Goal: Information Seeking & Learning: Learn about a topic

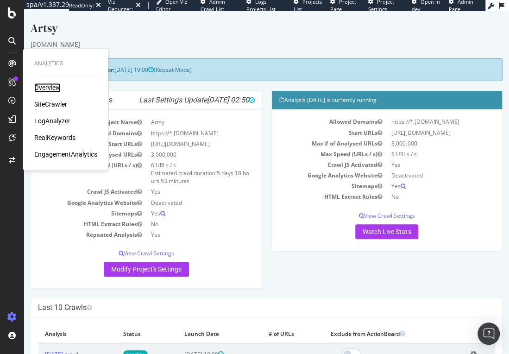
click at [47, 84] on div "Overview" at bounding box center [47, 87] width 26 height 9
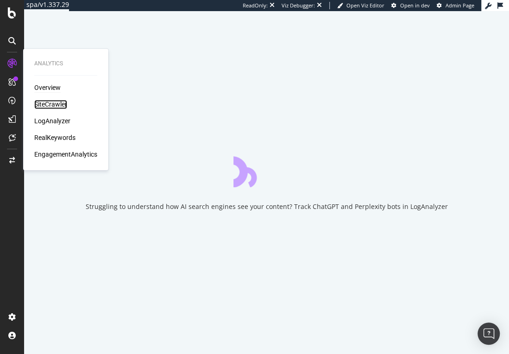
click at [51, 108] on div "SiteCrawler" at bounding box center [50, 104] width 33 height 9
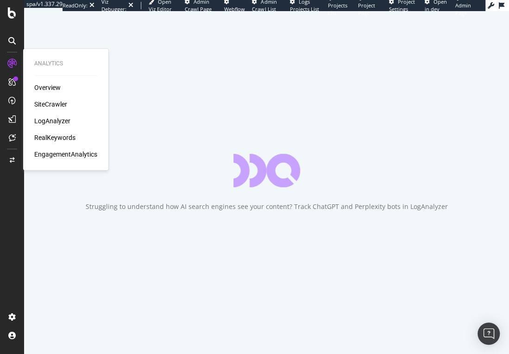
click at [53, 103] on div "SiteCrawler" at bounding box center [50, 104] width 33 height 9
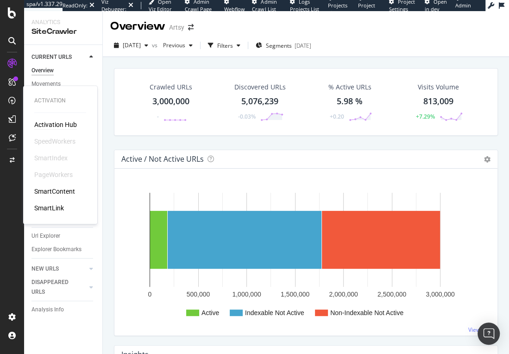
click at [56, 125] on div "Activation Hub" at bounding box center [55, 124] width 43 height 9
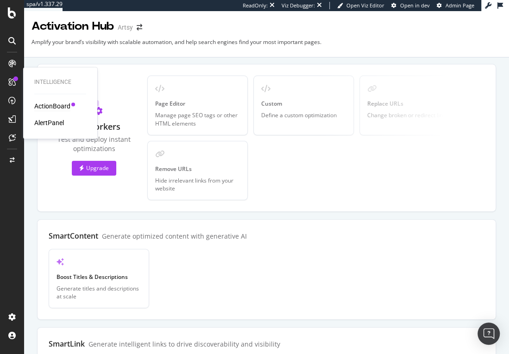
click at [48, 107] on div "ActionBoard" at bounding box center [52, 106] width 36 height 9
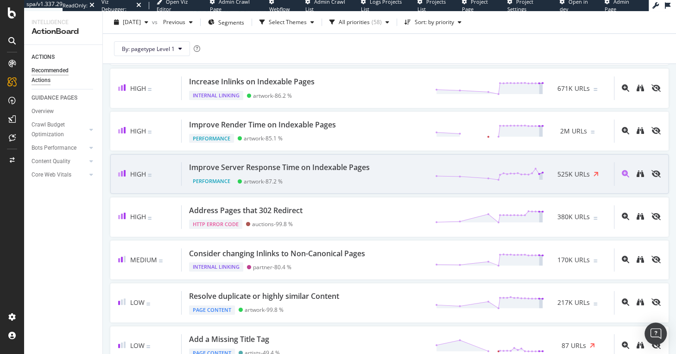
scroll to position [194, 0]
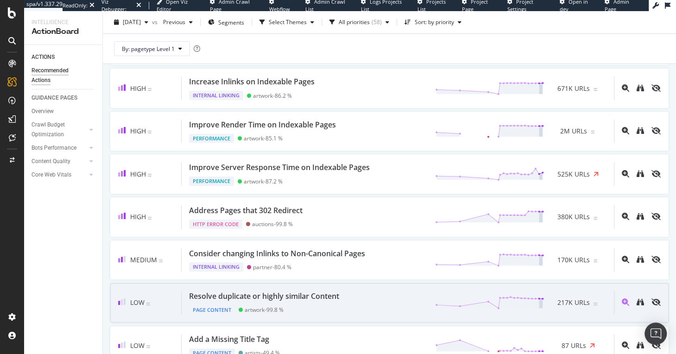
click at [322, 293] on div "Resolve duplicate or highly similar Content" at bounding box center [264, 296] width 150 height 11
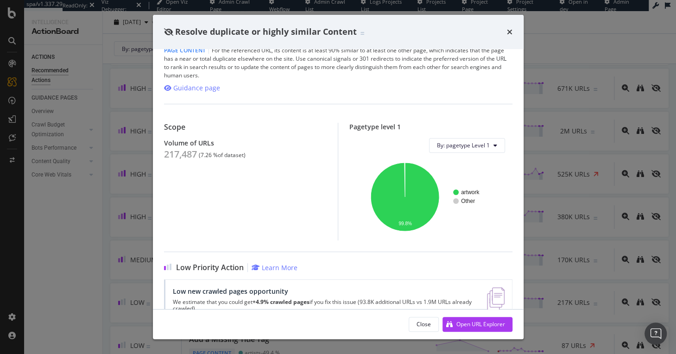
scroll to position [39, 0]
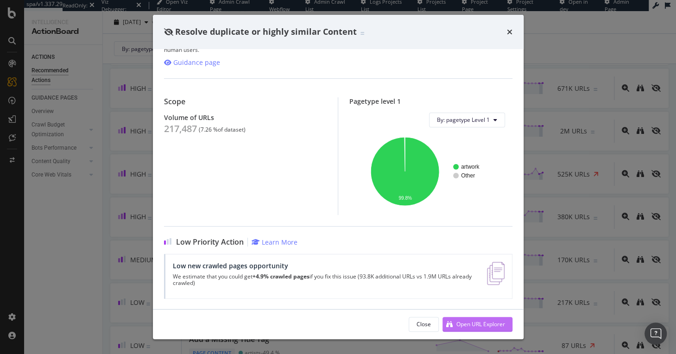
click at [482, 328] on div "Open URL Explorer" at bounding box center [481, 324] width 49 height 8
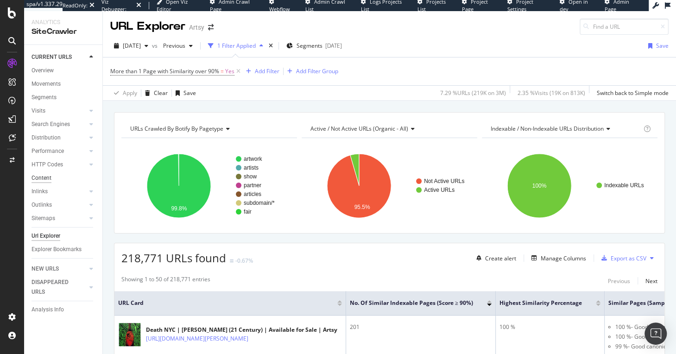
click at [41, 177] on div "Content" at bounding box center [42, 178] width 20 height 10
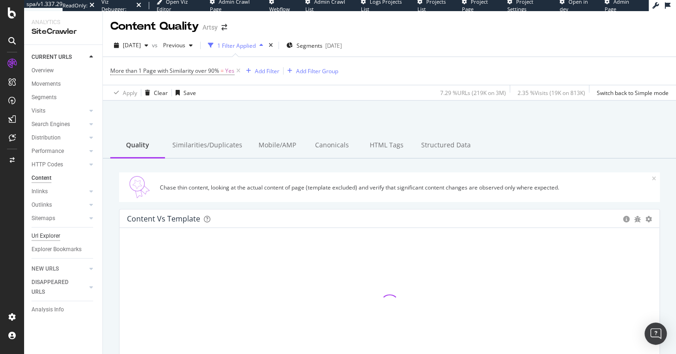
click at [46, 234] on div "Url Explorer" at bounding box center [46, 236] width 29 height 10
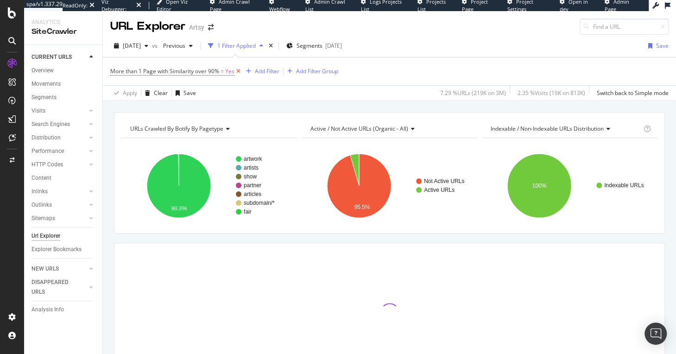
click at [236, 70] on icon at bounding box center [239, 71] width 8 height 9
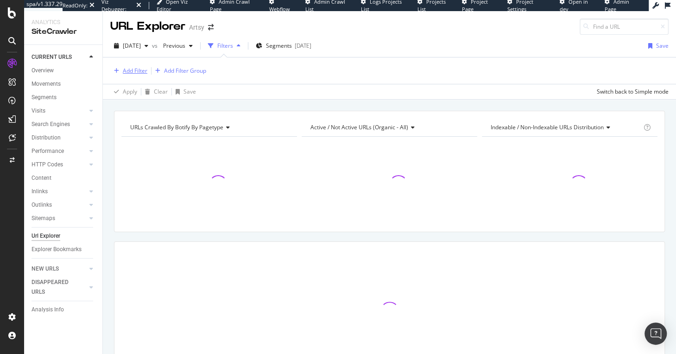
click at [132, 70] on div "Add Filter" at bounding box center [135, 71] width 25 height 8
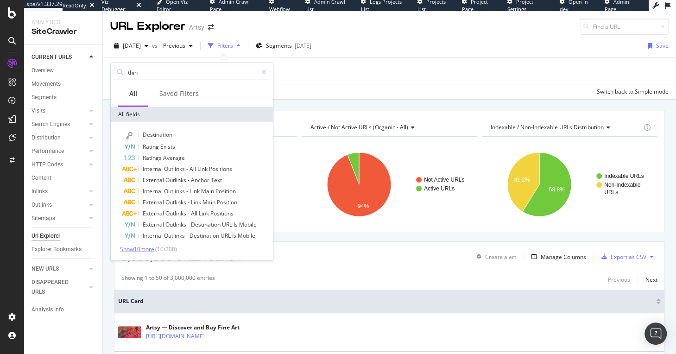
click at [150, 249] on span "Show 10 more" at bounding box center [137, 249] width 34 height 8
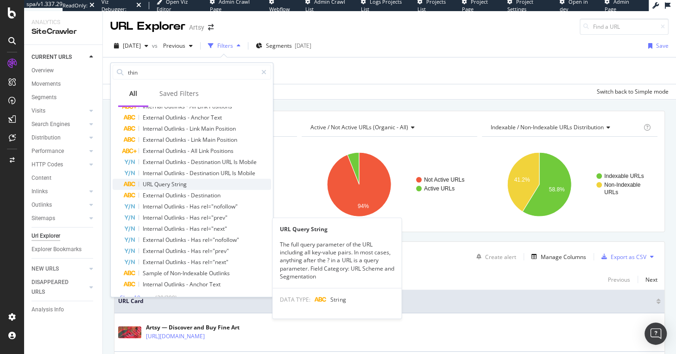
scroll to position [74, 0]
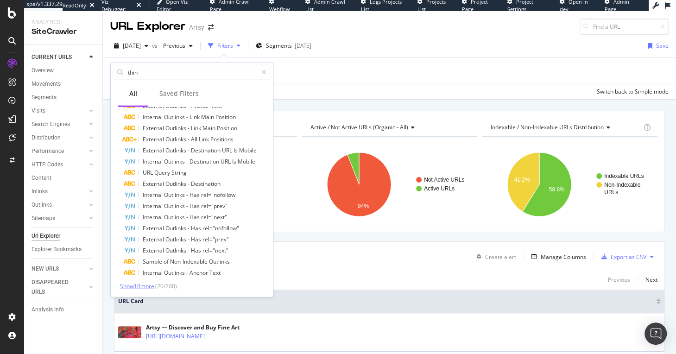
click at [147, 285] on span "Show 10 more" at bounding box center [137, 286] width 34 height 8
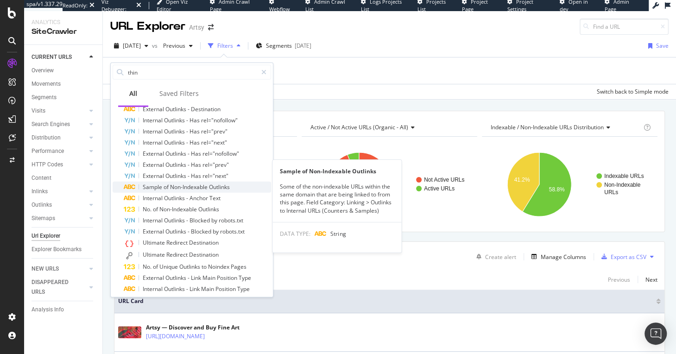
scroll to position [171, 0]
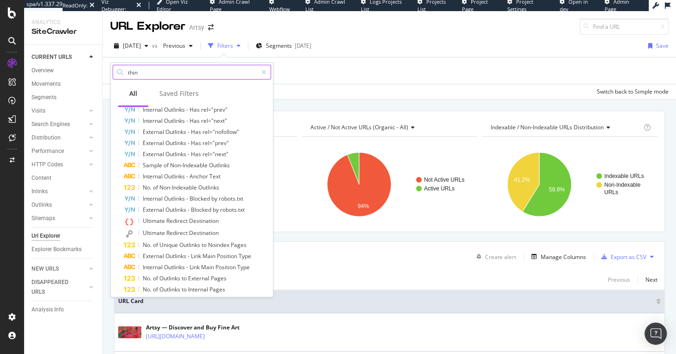
click at [146, 71] on input "thin" at bounding box center [192, 72] width 130 height 14
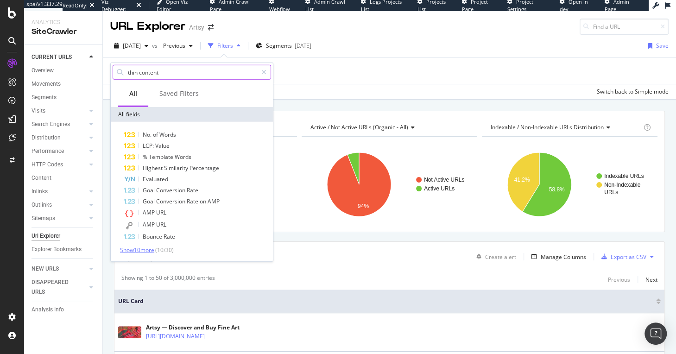
type input "thin content"
click at [133, 249] on span "Show 10 more" at bounding box center [137, 250] width 34 height 8
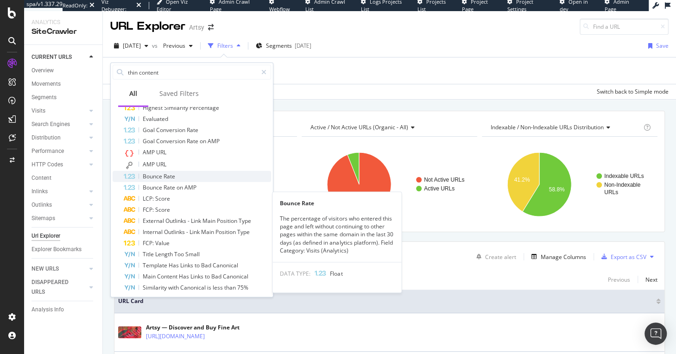
scroll to position [75, 0]
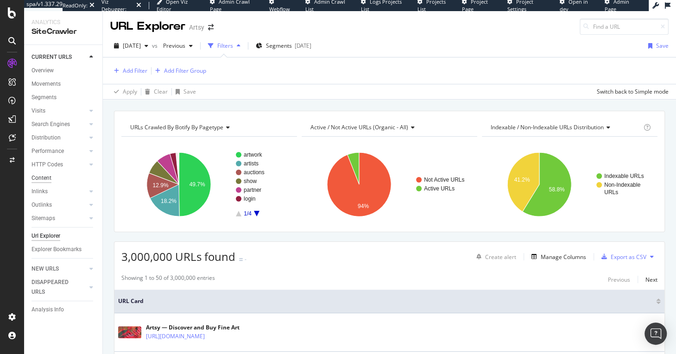
click at [41, 181] on div "Content" at bounding box center [42, 178] width 20 height 10
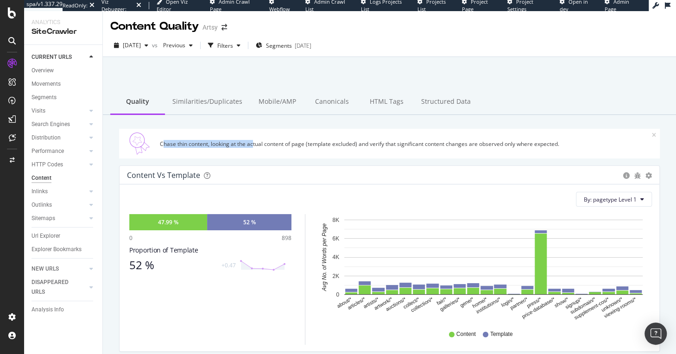
drag, startPoint x: 168, startPoint y: 144, endPoint x: 254, endPoint y: 145, distance: 86.2
click at [254, 145] on div "Chase thin content, looking at the actual content of page (template excluded) a…" at bounding box center [406, 144] width 492 height 8
click at [405, 143] on div "Chase thin content, looking at the actual content of page (template excluded) a…" at bounding box center [406, 144] width 492 height 8
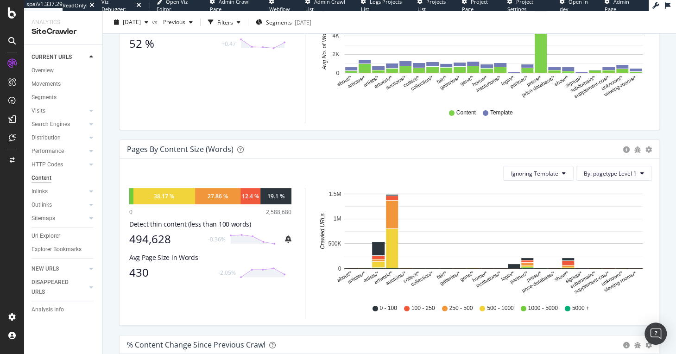
scroll to position [223, 0]
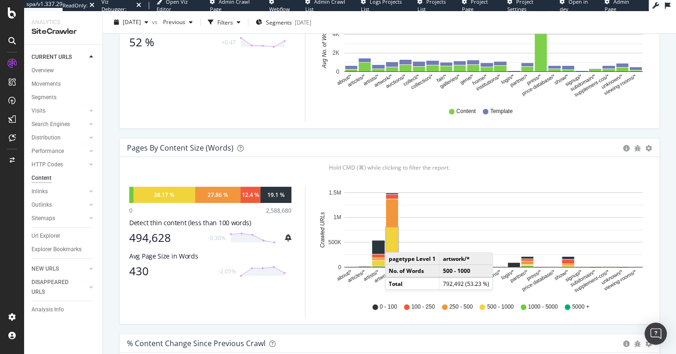
click at [394, 242] on rect "A chart." at bounding box center [392, 247] width 12 height 39
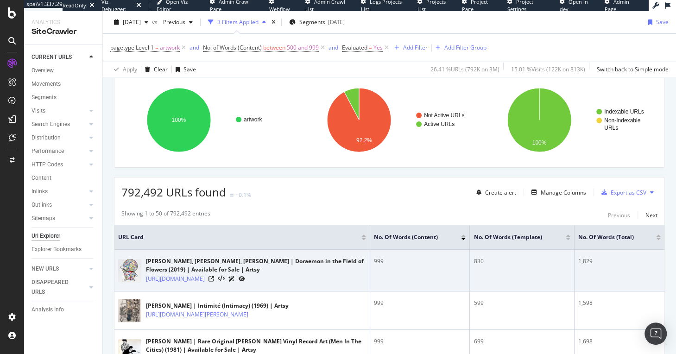
scroll to position [67, 0]
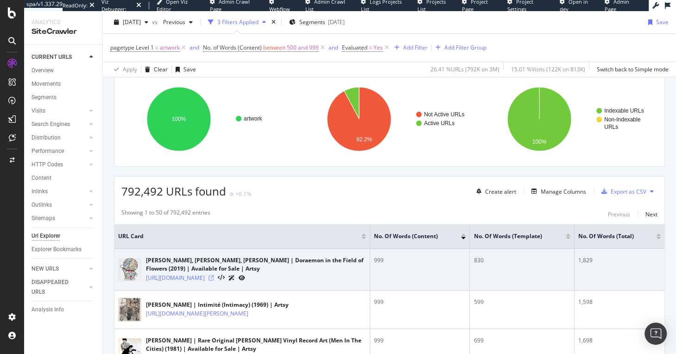
click at [214, 280] on icon at bounding box center [212, 278] width 6 height 6
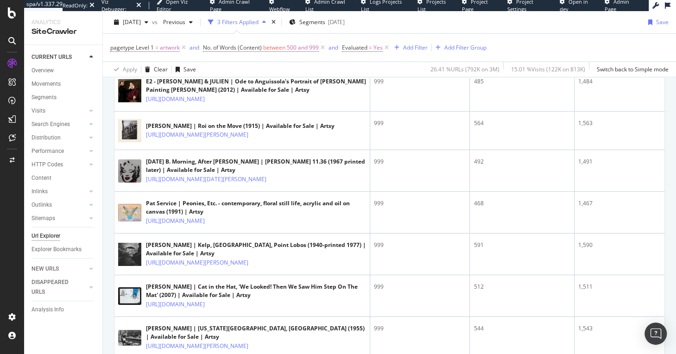
scroll to position [1603, 0]
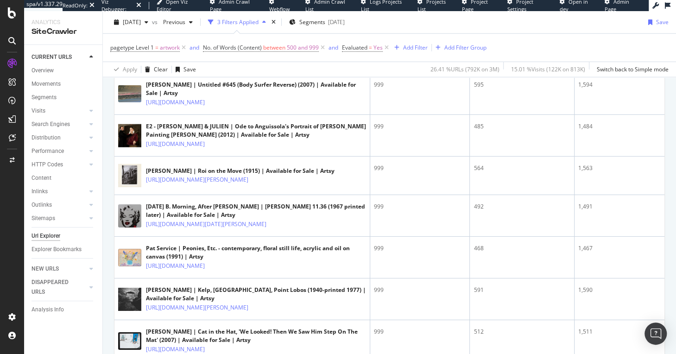
click at [301, 13] on icon at bounding box center [299, 11] width 6 height 6
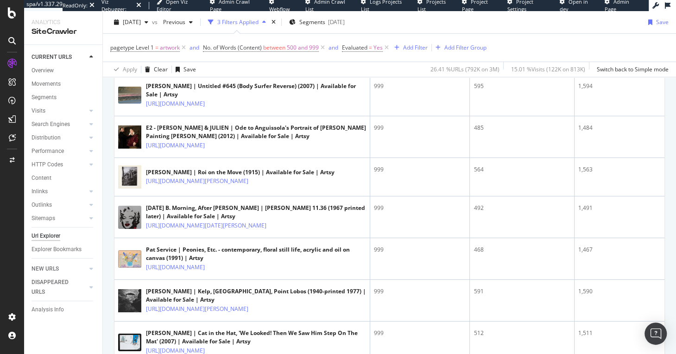
scroll to position [1200, 0]
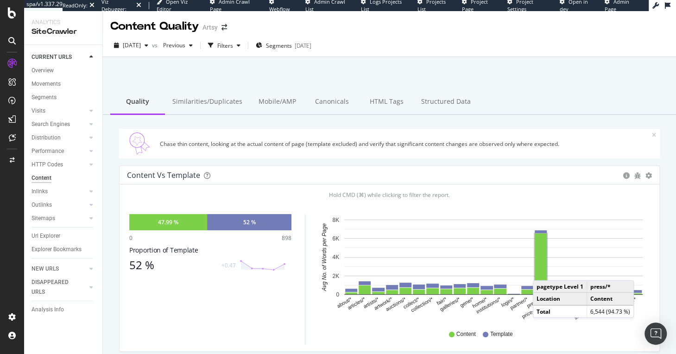
click at [542, 271] on rect "A chart." at bounding box center [541, 264] width 12 height 61
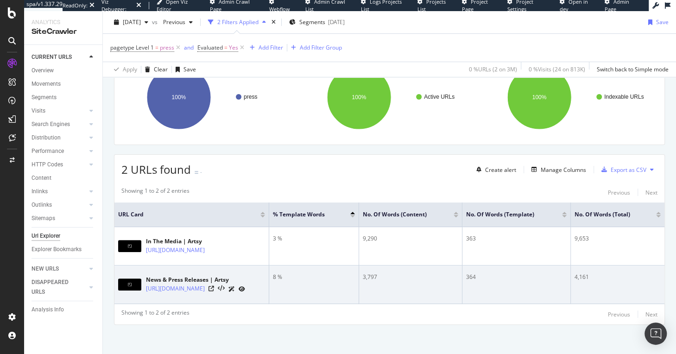
scroll to position [90, 0]
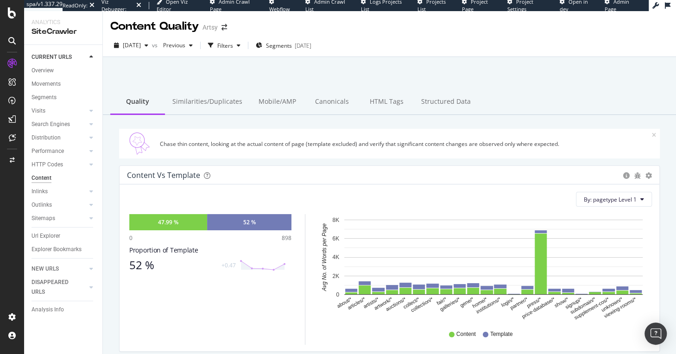
click at [203, 101] on div "Similarities/Duplicates" at bounding box center [207, 101] width 85 height 25
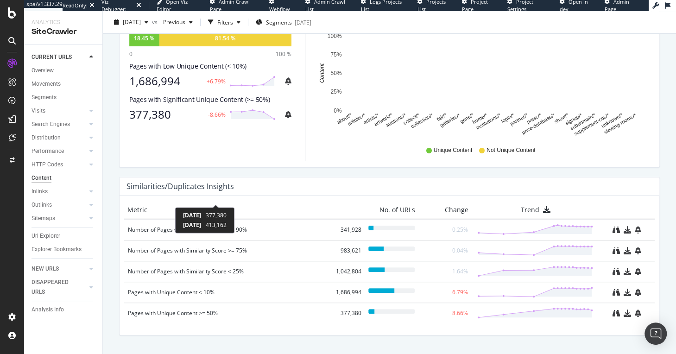
scroll to position [396, 0]
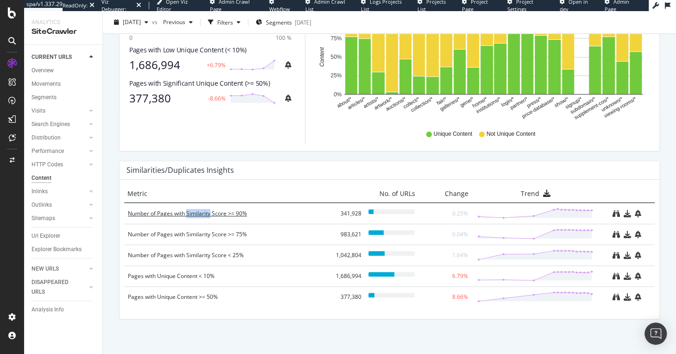
click at [186, 213] on div "Number of Pages with Similarity Score >= 90%" at bounding box center [229, 213] width 203 height 9
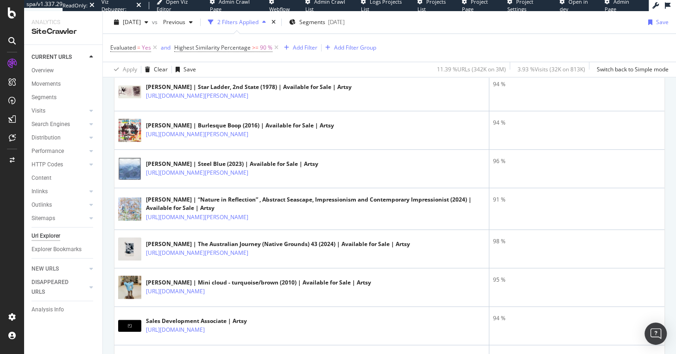
scroll to position [401, 0]
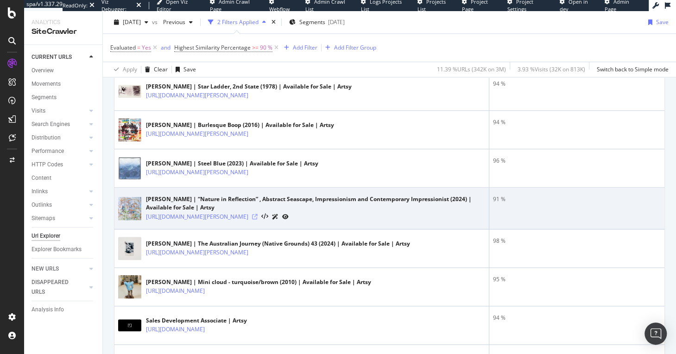
click at [258, 220] on icon at bounding box center [255, 217] width 6 height 6
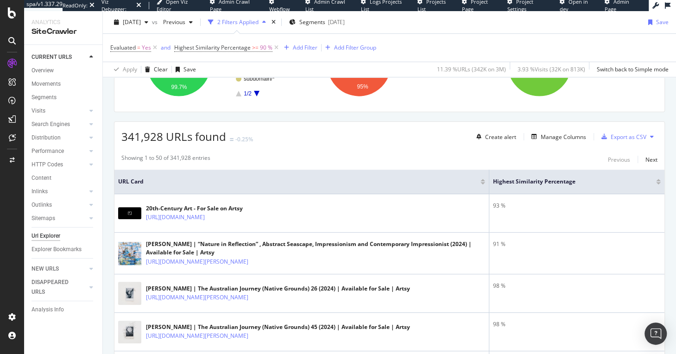
scroll to position [173, 0]
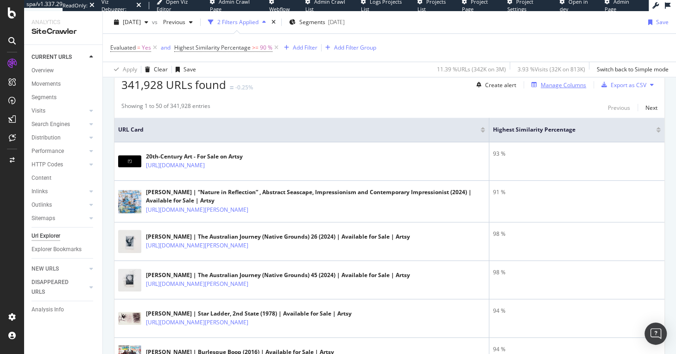
click at [543, 82] on div "Manage Columns" at bounding box center [563, 85] width 45 height 8
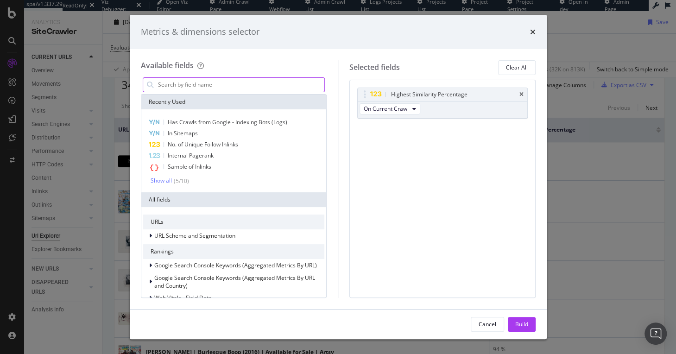
click at [243, 85] on input "modal" at bounding box center [241, 85] width 168 height 14
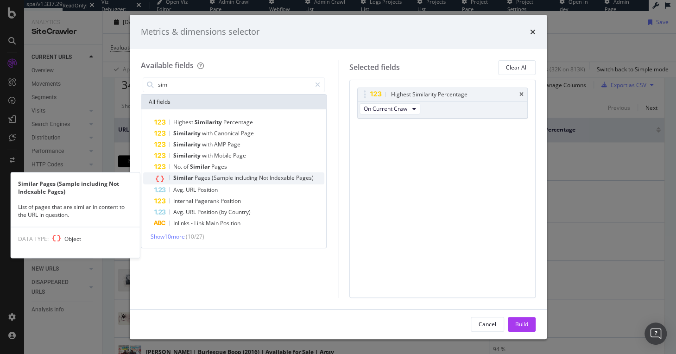
type input "simi"
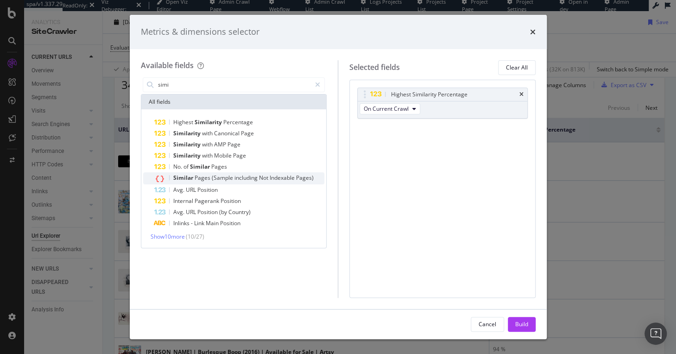
click at [212, 177] on span "(Sample" at bounding box center [223, 178] width 23 height 8
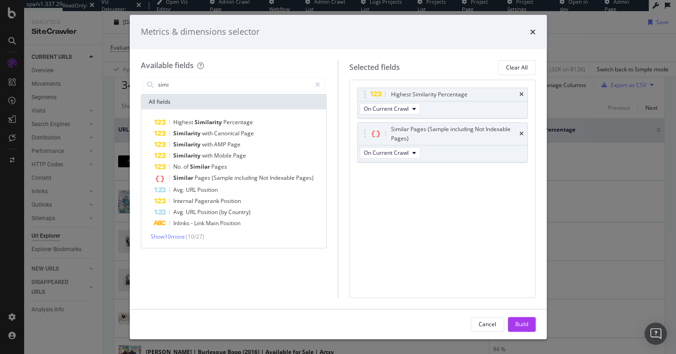
click at [519, 323] on div "Build" at bounding box center [521, 324] width 13 height 8
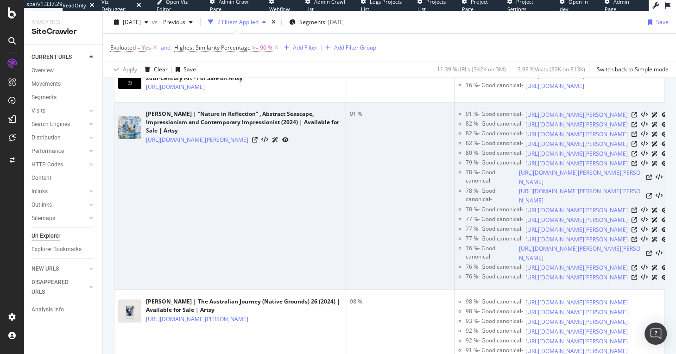
scroll to position [255, 0]
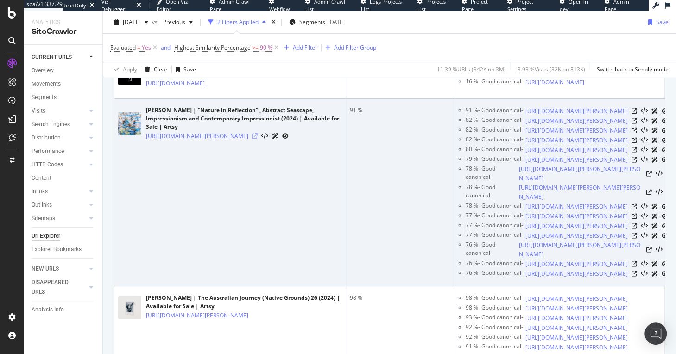
click at [258, 139] on icon at bounding box center [255, 137] width 6 height 6
click at [637, 134] on icon at bounding box center [635, 131] width 6 height 6
